Goal: Information Seeking & Learning: Learn about a topic

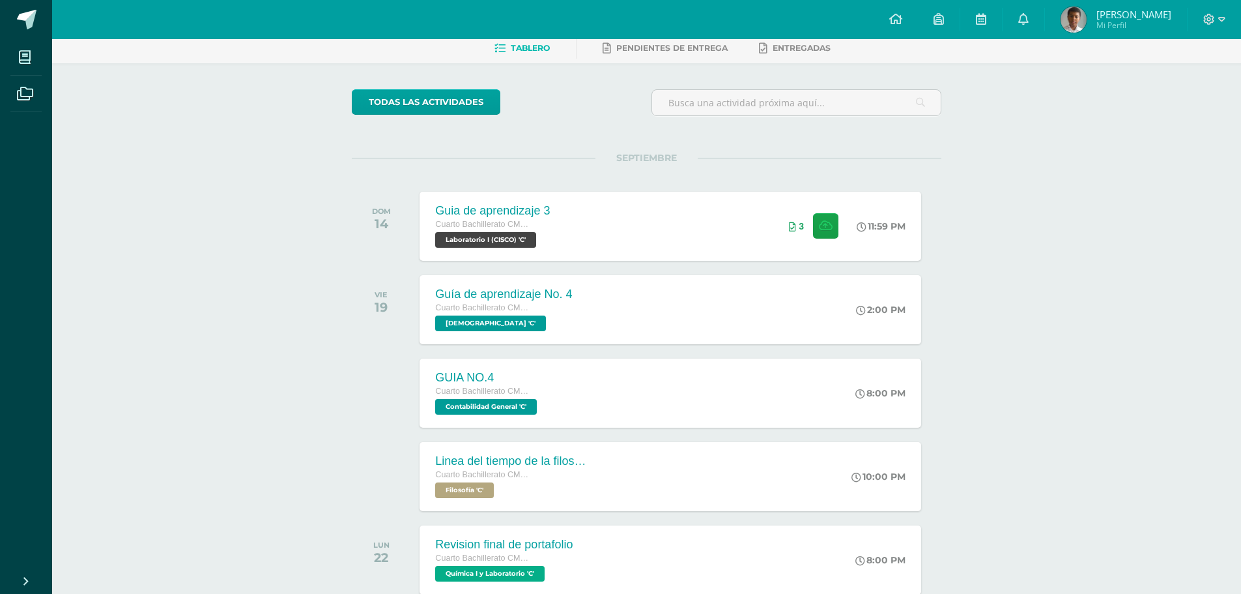
scroll to position [65, 0]
click at [401, 99] on link "todas las Actividades" at bounding box center [426, 102] width 149 height 25
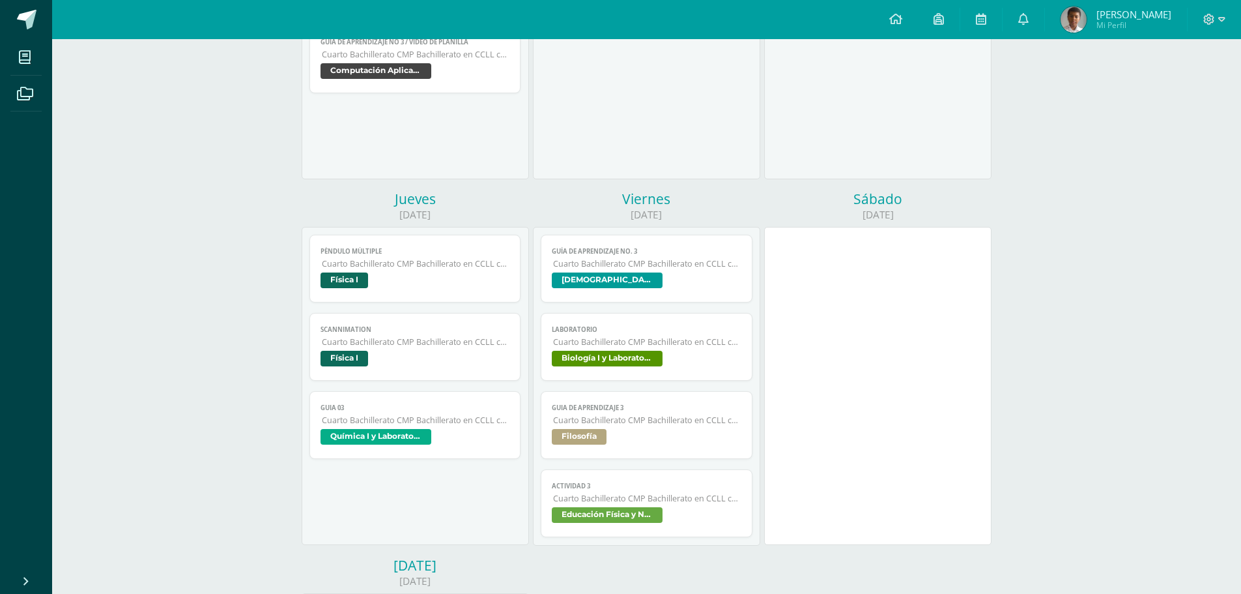
scroll to position [391, 0]
click at [392, 285] on span "Física I" at bounding box center [416, 281] width 190 height 19
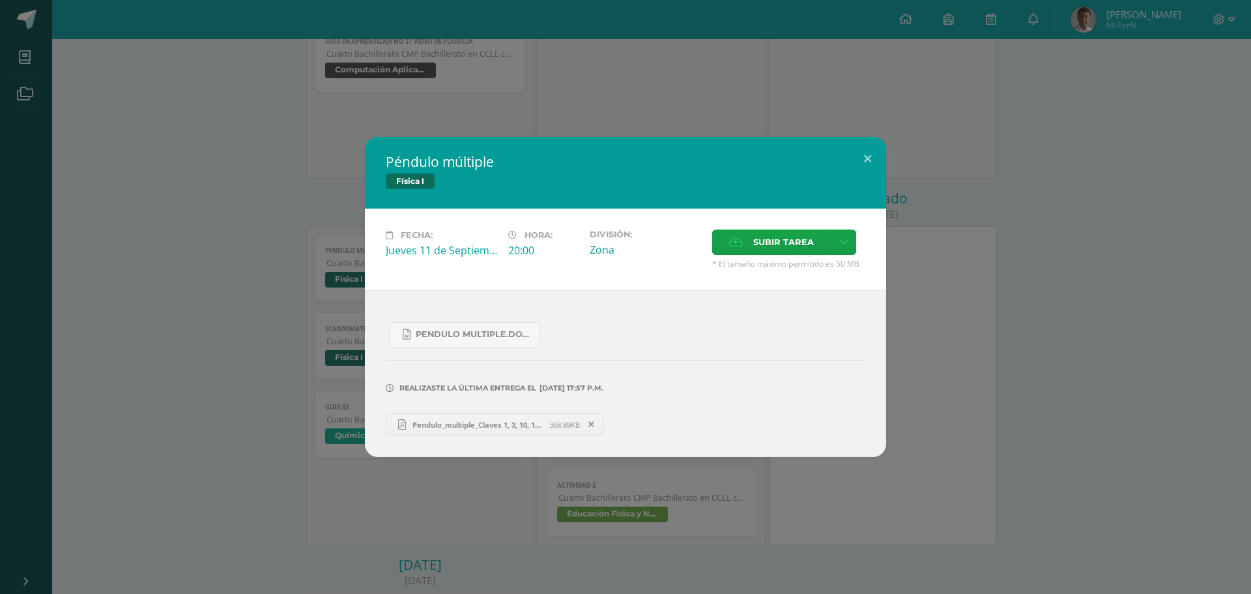
click at [409, 423] on icon at bounding box center [401, 424] width 17 height 17
click at [165, 253] on div "Péndulo múltiple Física I Fecha: [DATE] Hora: 20:00 División: Zona Subir tarea" at bounding box center [625, 297] width 1241 height 320
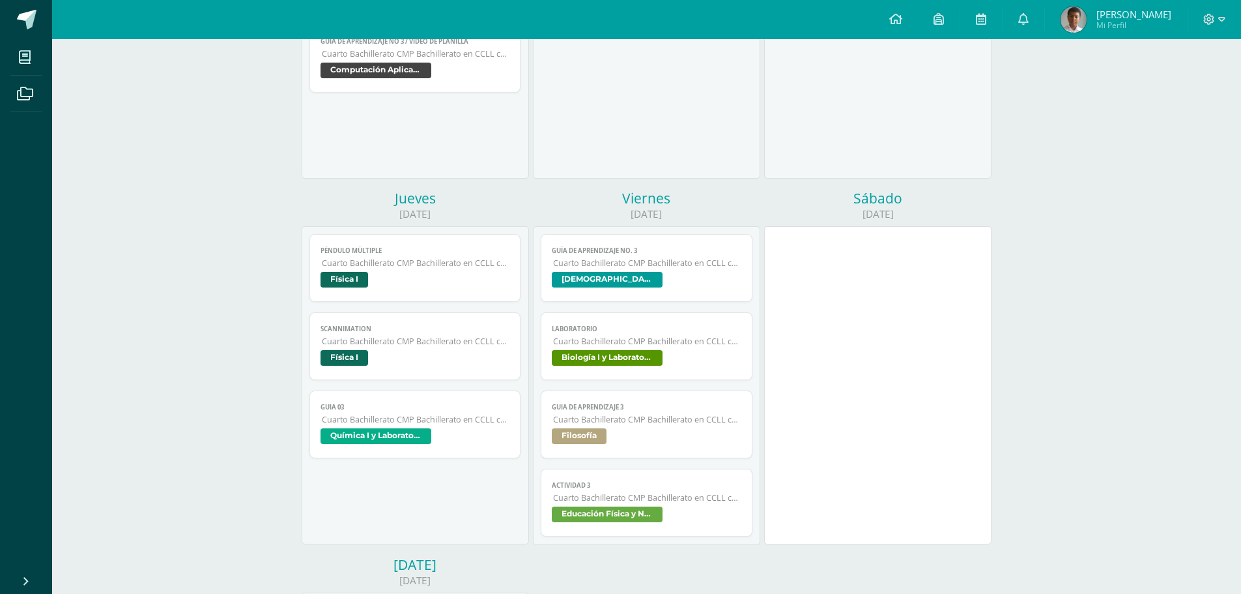
click at [359, 336] on span "Cuarto Bachillerato CMP Bachillerato en CCLL con Orientación en Computación" at bounding box center [416, 341] width 188 height 11
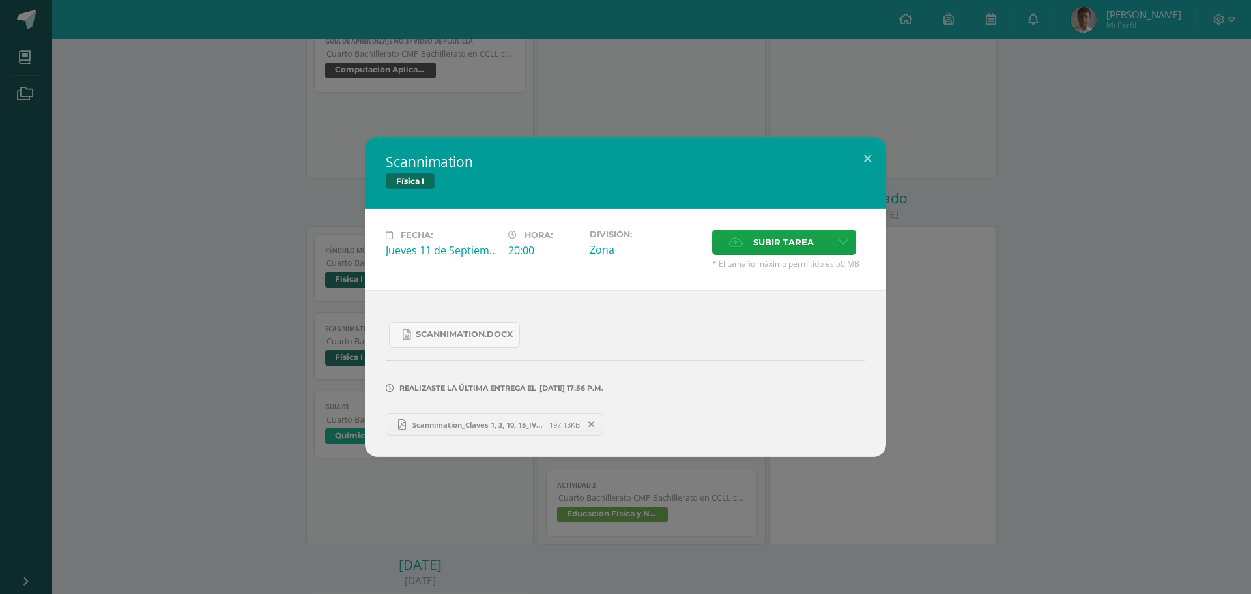
click at [424, 426] on span "Scannimation_Claves 1, 3, 10, 15_IVC_Fisica Fundamental_[DATE].pdf" at bounding box center [477, 425] width 143 height 10
click at [670, 48] on div "Scannimation Física I Fecha: [DATE] Hora: 20:00 División: Zona Subir tarea Canc…" at bounding box center [625, 297] width 1251 height 594
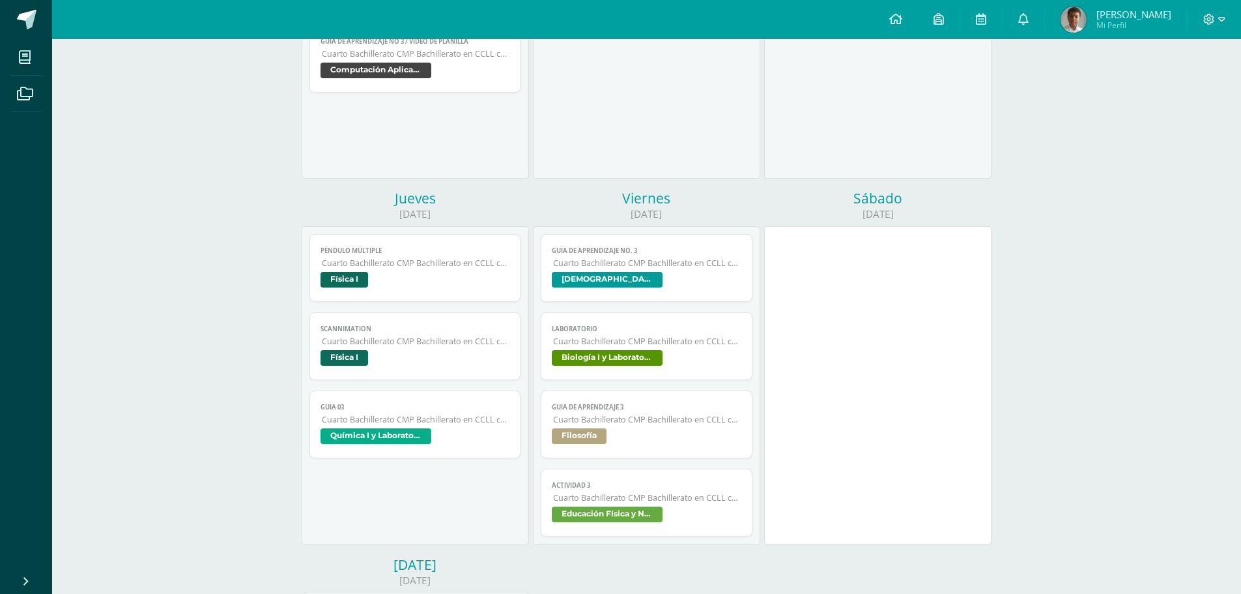
click at [452, 244] on link "Péndulo múltiple Cuarto Bachillerato CMP Bachillerato en CCLL con Orientación e…" at bounding box center [415, 268] width 212 height 68
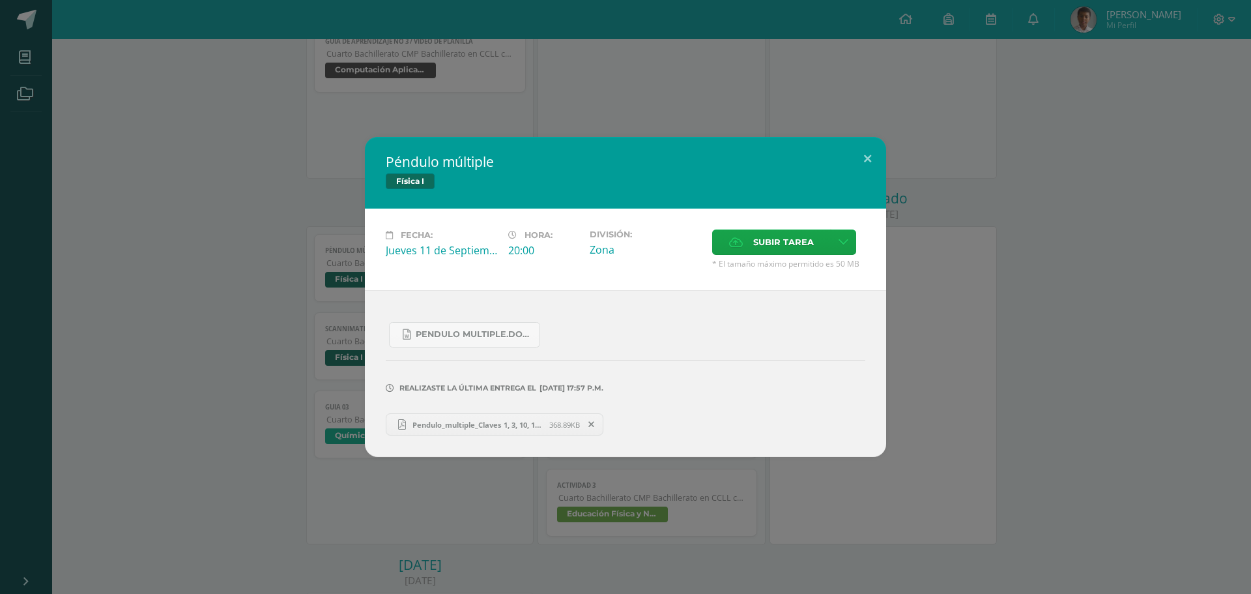
click at [186, 147] on div "Péndulo múltiple Física I Fecha: [DATE] Hora: 20:00 División: Zona Subir tarea" at bounding box center [625, 297] width 1241 height 320
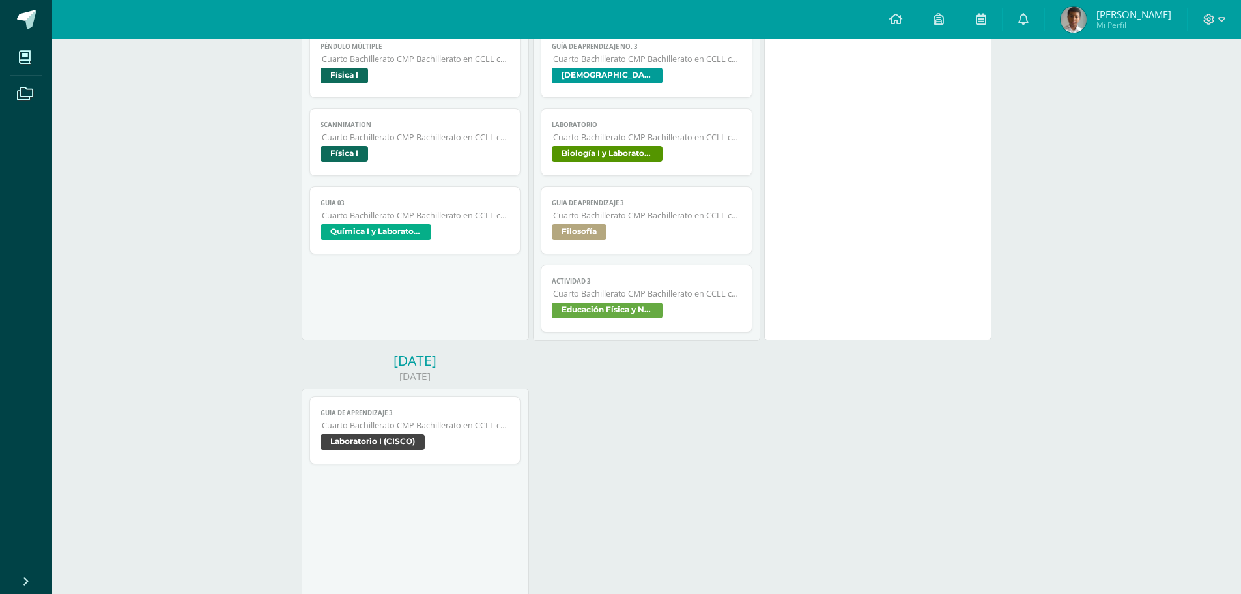
scroll to position [652, 0]
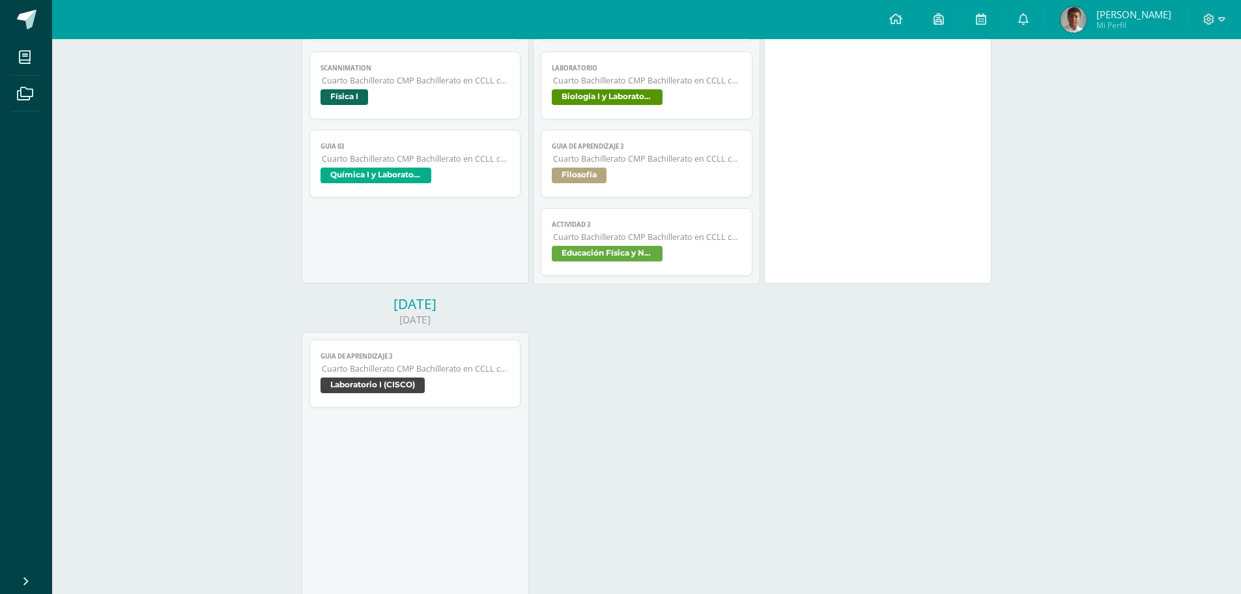
click at [492, 359] on span "Guia de aprendizaje 3" at bounding box center [416, 356] width 190 height 8
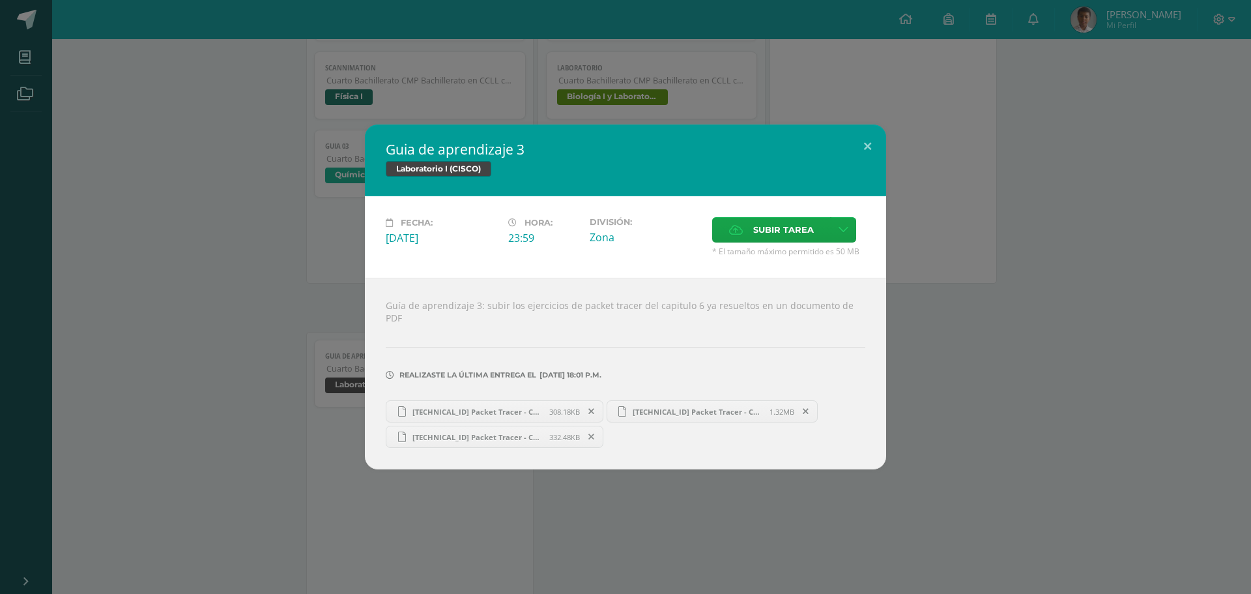
click at [253, 291] on div "Guia de aprendizaje 3 Laboratorio I (CISCO) Fecha: [DATE] Hora: 23:59 División:…" at bounding box center [625, 296] width 1241 height 345
